Goal: Use online tool/utility: Utilize a website feature to perform a specific function

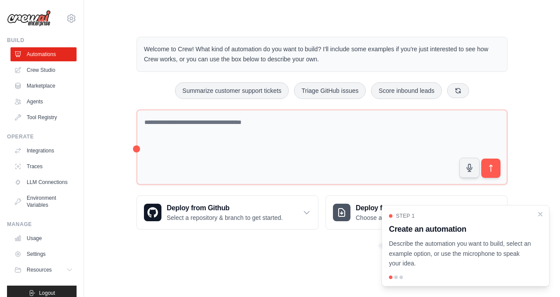
click at [206, 67] on div "Welcome to Crew! What kind of automation do you want to build? I'll include som…" at bounding box center [322, 54] width 371 height 35
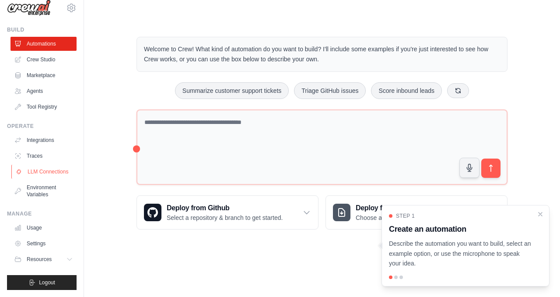
scroll to position [18, 0]
click at [58, 257] on button "Resources" at bounding box center [44, 259] width 66 height 14
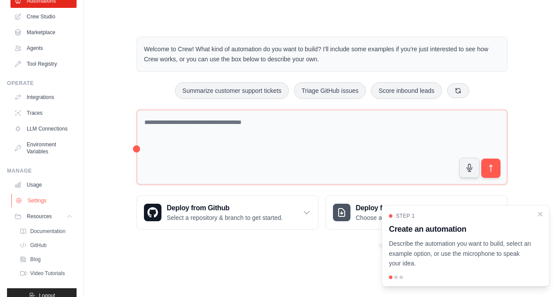
scroll to position [74, 0]
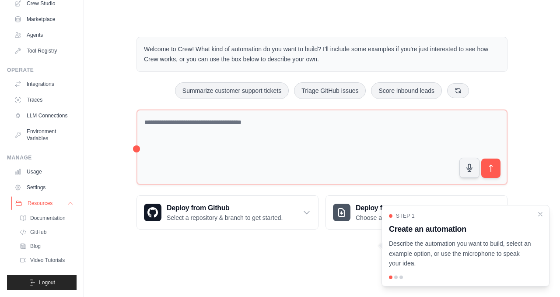
click at [67, 205] on icon at bounding box center [70, 203] width 7 height 7
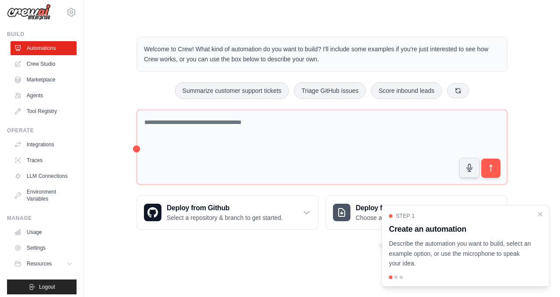
scroll to position [0, 0]
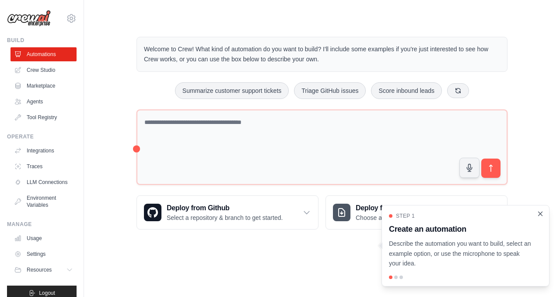
click at [544, 213] on icon "Close walkthrough" at bounding box center [541, 214] width 8 height 8
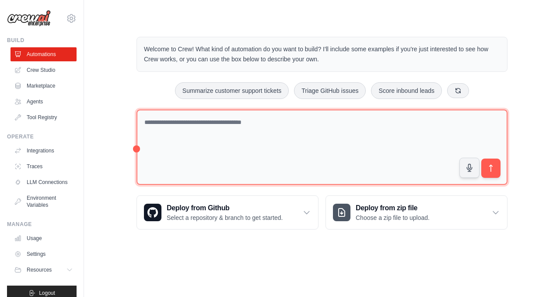
click at [214, 130] on textarea at bounding box center [322, 147] width 371 height 76
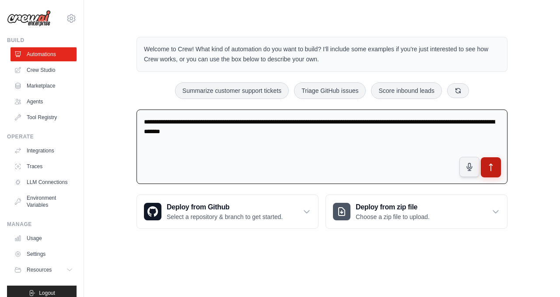
type textarea "**********"
click at [501, 162] on button "submit" at bounding box center [491, 167] width 20 height 20
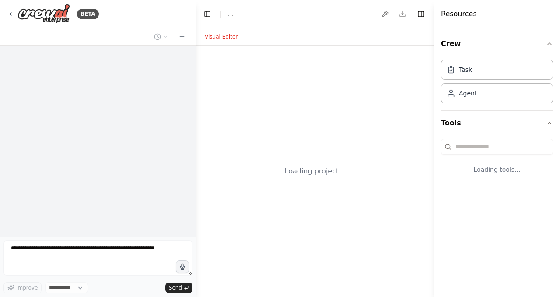
select select "****"
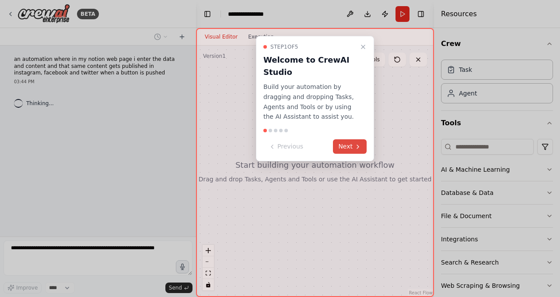
click at [341, 145] on button "Next" at bounding box center [350, 146] width 34 height 14
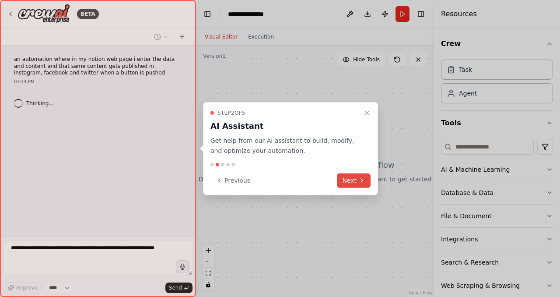
click at [350, 176] on button "Next" at bounding box center [354, 180] width 34 height 14
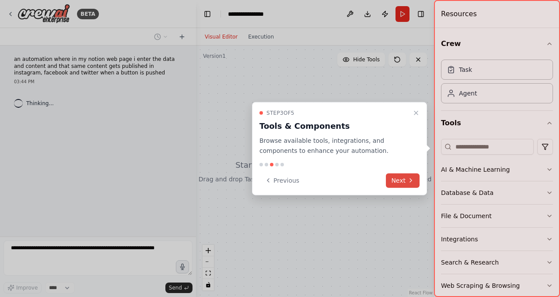
click at [394, 176] on button "Next" at bounding box center [403, 180] width 34 height 14
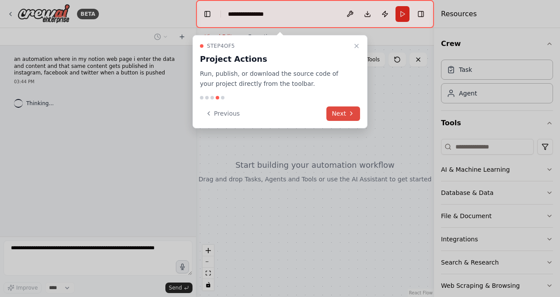
click at [351, 107] on button "Next" at bounding box center [344, 113] width 34 height 14
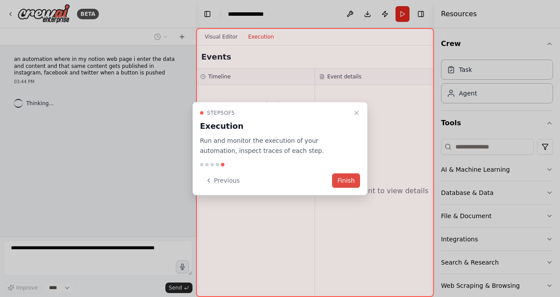
click at [349, 185] on button "Finish" at bounding box center [346, 180] width 28 height 14
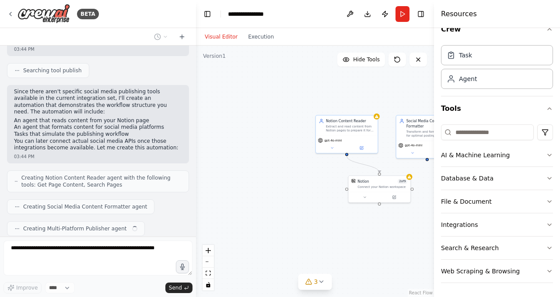
scroll to position [446, 0]
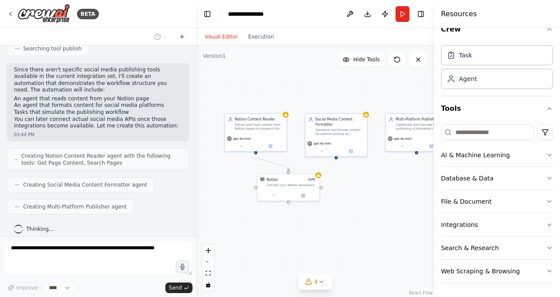
drag, startPoint x: 292, startPoint y: 197, endPoint x: 198, endPoint y: 196, distance: 94.6
click at [198, 196] on div ".deletable-edge-delete-btn { width: 20px; height: 20px; border: 0px solid #ffff…" at bounding box center [315, 171] width 238 height 251
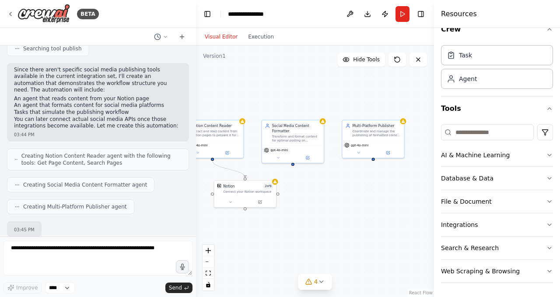
scroll to position [496, 0]
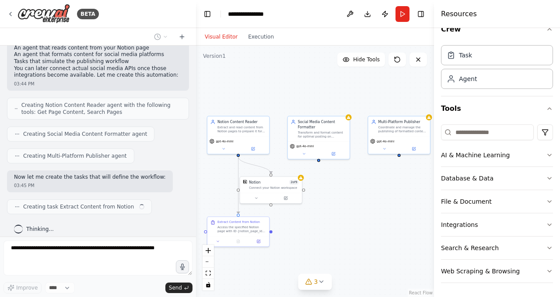
click at [398, 193] on div ".deletable-edge-delete-btn { width: 20px; height: 20px; border: 0px solid #ffff…" at bounding box center [315, 171] width 238 height 251
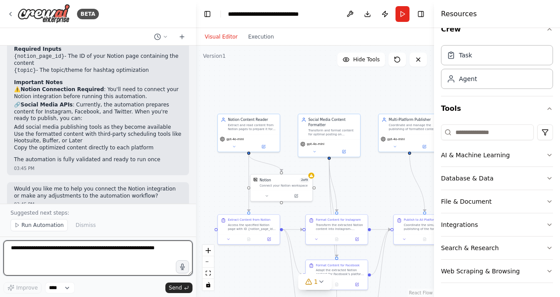
scroll to position [996, 0]
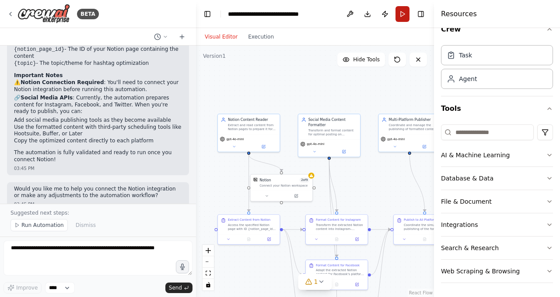
click at [403, 14] on button "Run" at bounding box center [403, 14] width 14 height 16
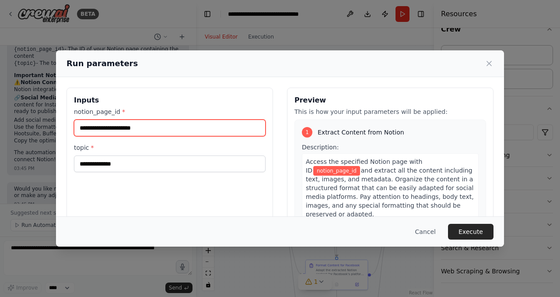
click at [193, 134] on input "notion_page_id *" at bounding box center [170, 128] width 192 height 17
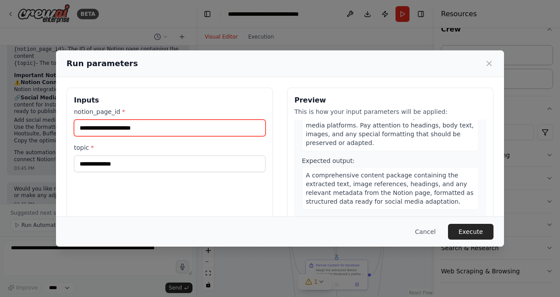
scroll to position [88, 0]
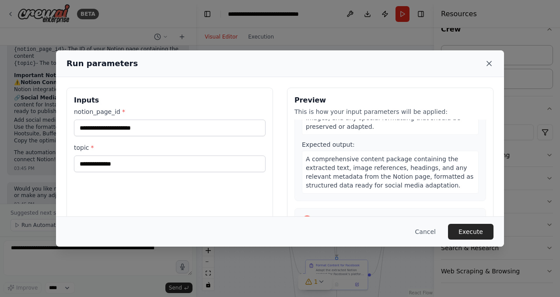
click at [493, 64] on icon at bounding box center [489, 63] width 9 height 9
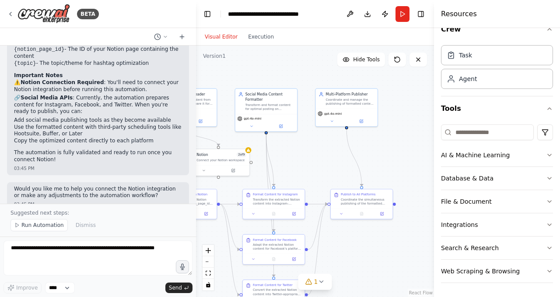
drag, startPoint x: 384, startPoint y: 108, endPoint x: 326, endPoint y: 67, distance: 71.7
click at [322, 75] on div ".deletable-edge-delete-btn { width: 20px; height: 20px; border: 0px solid #ffff…" at bounding box center [315, 171] width 238 height 251
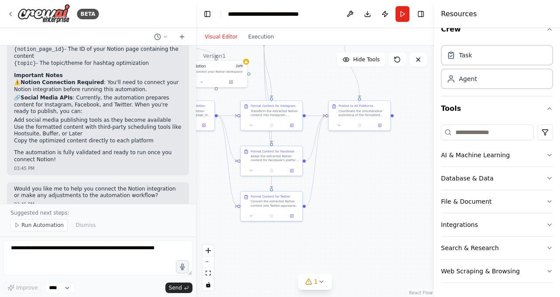
drag, startPoint x: 399, startPoint y: 165, endPoint x: 396, endPoint y: 85, distance: 79.7
click at [396, 85] on div ".deletable-edge-delete-btn { width: 20px; height: 20px; border: 0px solid #ffff…" at bounding box center [315, 171] width 238 height 251
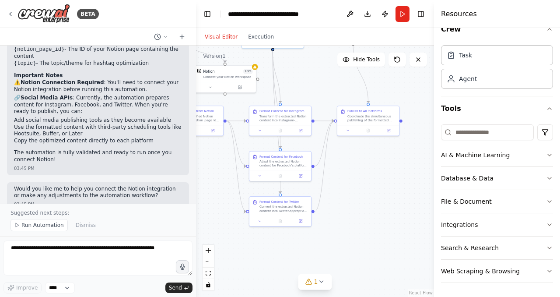
drag, startPoint x: 381, startPoint y: 156, endPoint x: 390, endPoint y: 162, distance: 10.4
click at [390, 162] on div ".deletable-edge-delete-btn { width: 20px; height: 20px; border: 0px solid #ffff…" at bounding box center [315, 171] width 238 height 251
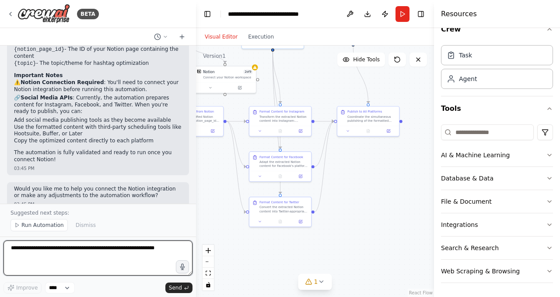
click at [141, 267] on textarea at bounding box center [98, 257] width 189 height 35
type textarea "**********"
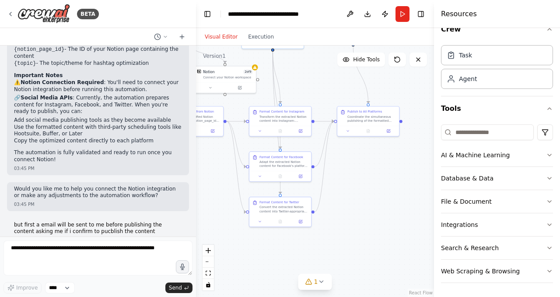
scroll to position [1022, 0]
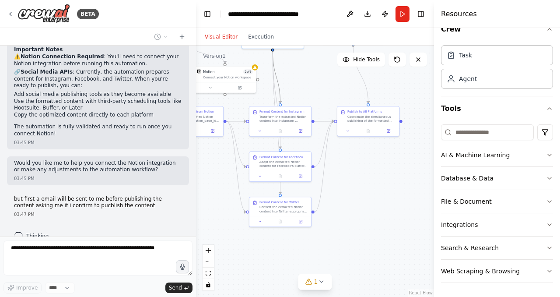
drag, startPoint x: 282, startPoint y: 92, endPoint x: 332, endPoint y: 137, distance: 67.0
click at [332, 137] on div ".deletable-edge-delete-btn { width: 20px; height: 20px; border: 0px solid #ffff…" at bounding box center [315, 171] width 238 height 251
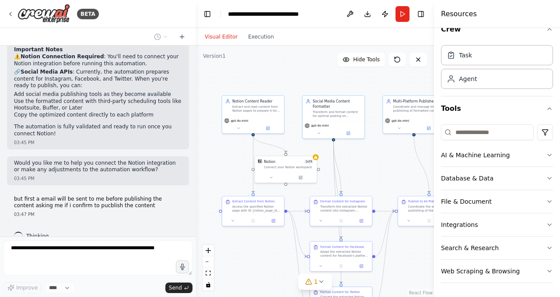
drag, startPoint x: 319, startPoint y: 76, endPoint x: 380, endPoint y: 166, distance: 108.4
click at [380, 166] on div ".deletable-edge-delete-btn { width: 20px; height: 20px; border: 0px solid #ffff…" at bounding box center [315, 171] width 238 height 251
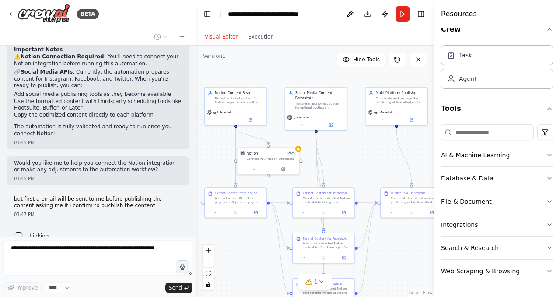
drag, startPoint x: 283, startPoint y: 90, endPoint x: 226, endPoint y: 70, distance: 60.4
click at [226, 70] on div ".deletable-edge-delete-btn { width: 20px; height: 20px; border: 0px solid #ffff…" at bounding box center [315, 171] width 238 height 251
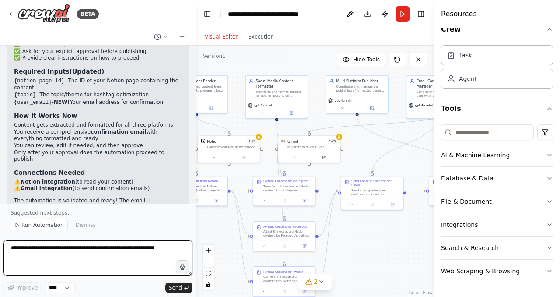
scroll to position [1774, 0]
